Goal: Find contact information: Find contact information

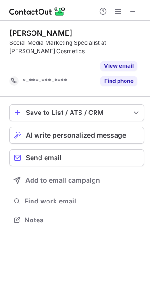
scroll to position [198, 150]
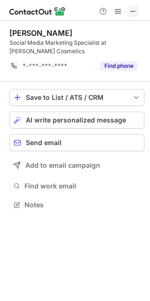
click at [133, 8] on span at bounding box center [134, 12] width 8 height 8
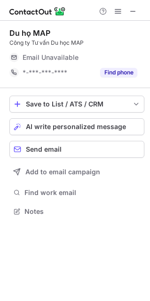
scroll to position [205, 150]
click at [135, 12] on span at bounding box center [134, 12] width 8 height 8
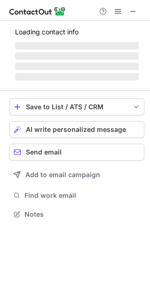
scroll to position [213, 150]
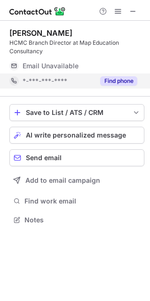
click at [127, 81] on button "Find phone" at bounding box center [118, 80] width 37 height 9
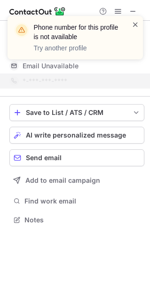
click at [135, 24] on span at bounding box center [136, 24] width 8 height 9
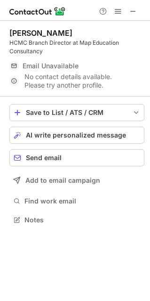
click at [134, 10] on div "Phone number for this profile is not available Try another profile" at bounding box center [75, 42] width 151 height 70
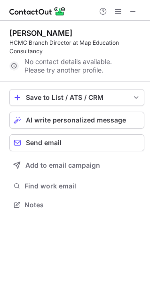
scroll to position [198, 150]
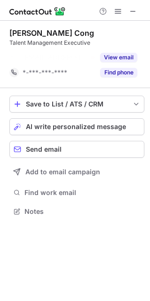
scroll to position [190, 150]
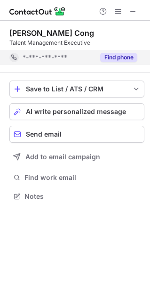
click at [117, 56] on button "Find phone" at bounding box center [118, 57] width 37 height 9
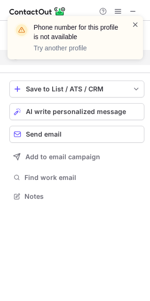
click at [134, 22] on span at bounding box center [136, 24] width 8 height 9
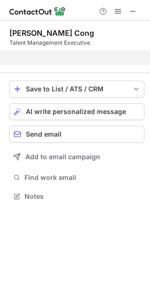
scroll to position [174, 150]
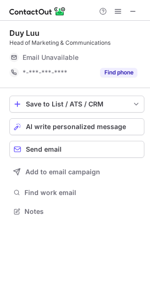
scroll to position [5, 5]
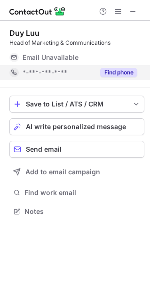
click at [135, 68] on button "Find phone" at bounding box center [118, 72] width 37 height 9
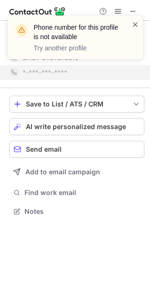
click at [135, 26] on span at bounding box center [136, 24] width 8 height 9
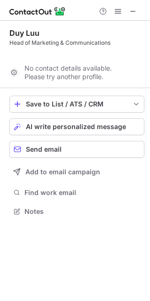
scroll to position [190, 150]
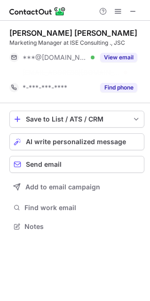
scroll to position [205, 150]
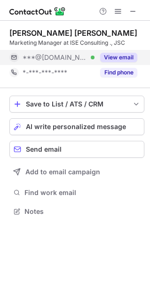
click at [125, 57] on button "View email" at bounding box center [118, 57] width 37 height 9
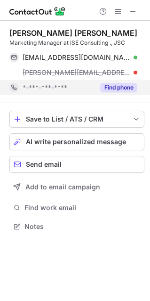
scroll to position [220, 150]
click at [129, 87] on button "Find phone" at bounding box center [118, 87] width 37 height 9
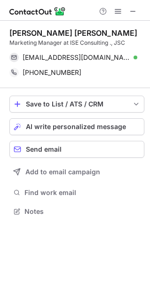
scroll to position [205, 150]
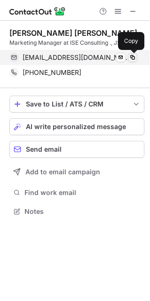
click at [133, 56] on span at bounding box center [133, 58] width 8 height 8
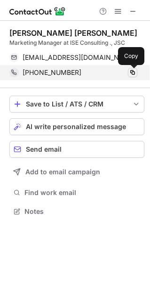
click at [135, 71] on button at bounding box center [132, 72] width 9 height 9
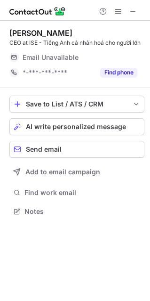
scroll to position [205, 150]
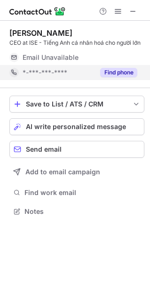
click at [124, 73] on button "Find phone" at bounding box center [118, 72] width 37 height 9
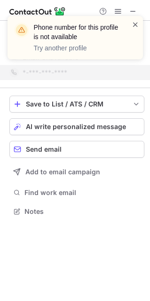
click at [134, 25] on span at bounding box center [136, 24] width 8 height 9
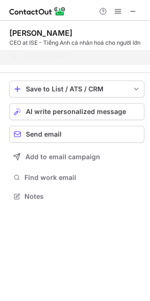
scroll to position [190, 150]
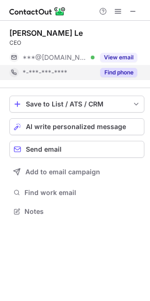
scroll to position [5, 5]
click at [133, 71] on button "Find phone" at bounding box center [118, 72] width 37 height 9
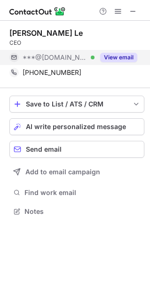
click at [127, 55] on button "View email" at bounding box center [118, 57] width 37 height 9
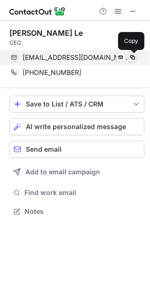
click at [134, 58] on span at bounding box center [133, 58] width 8 height 8
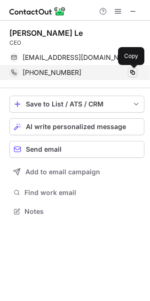
click at [131, 73] on span at bounding box center [133, 73] width 8 height 8
